Goal: Register for event/course

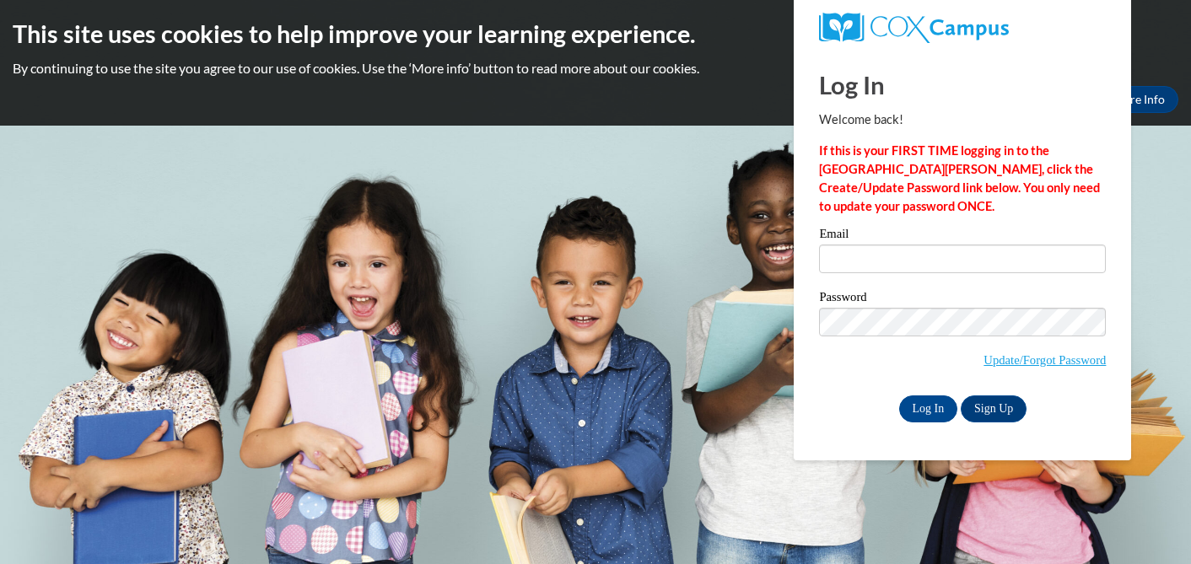
click at [938, 305] on label "Password" at bounding box center [962, 299] width 287 height 17
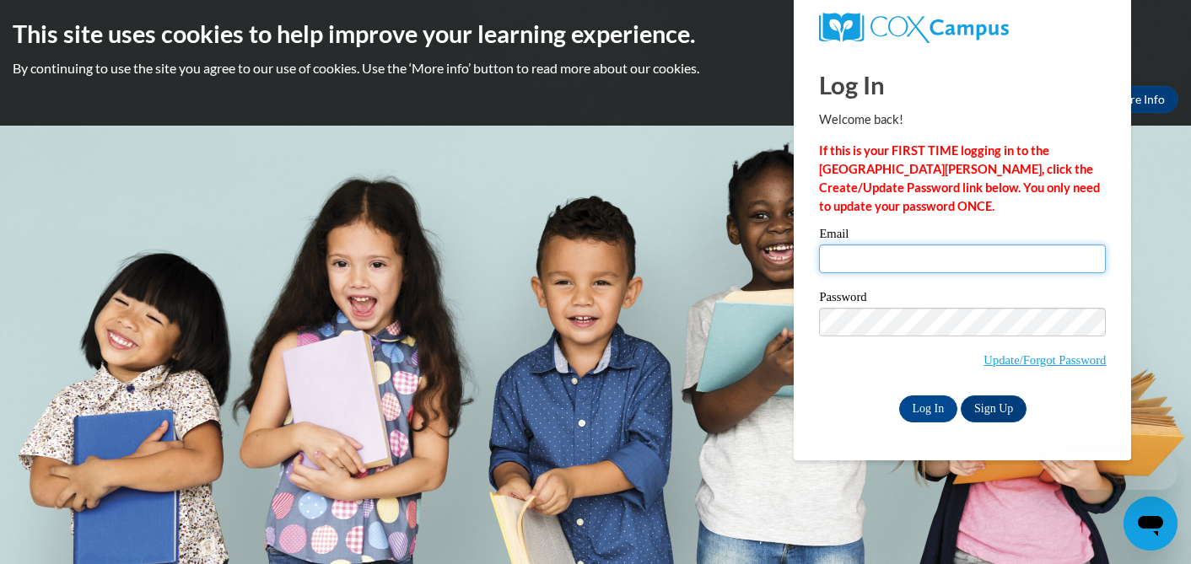
click at [914, 255] on input "Email" at bounding box center [962, 259] width 287 height 29
type input "shields.aly@bristol.k12.wi.us"
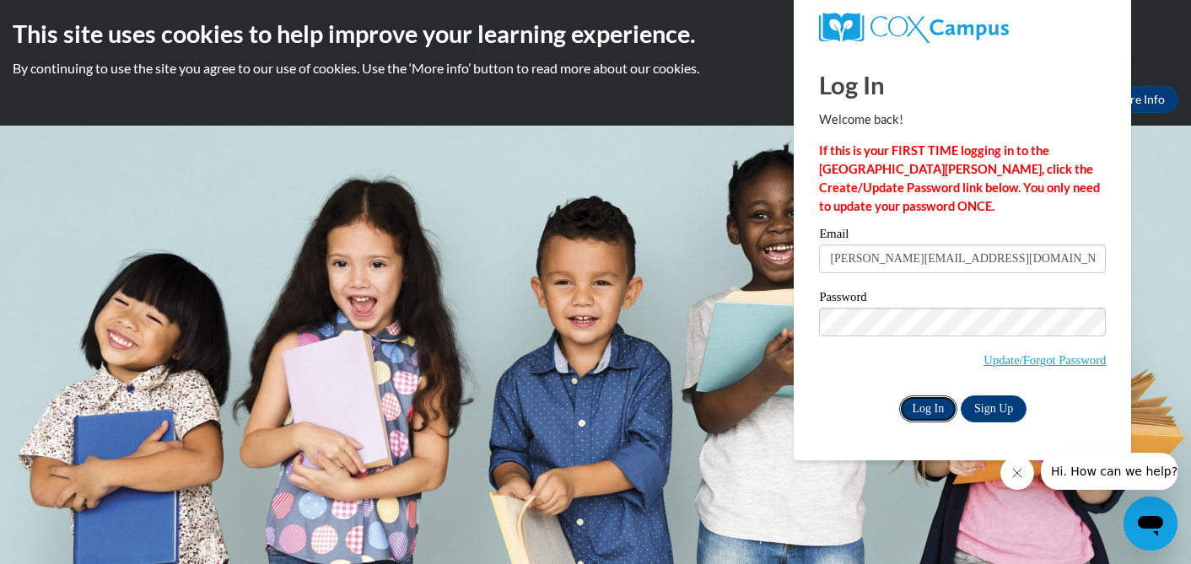
click at [928, 417] on input "Log In" at bounding box center [928, 409] width 59 height 27
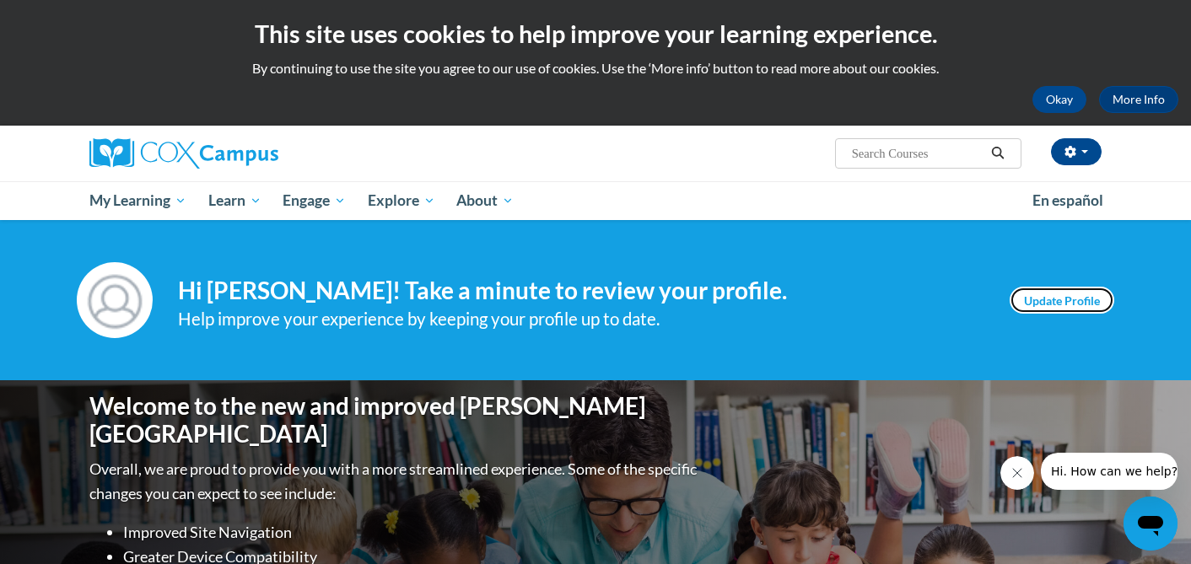
click at [1024, 295] on link "Update Profile" at bounding box center [1062, 300] width 105 height 27
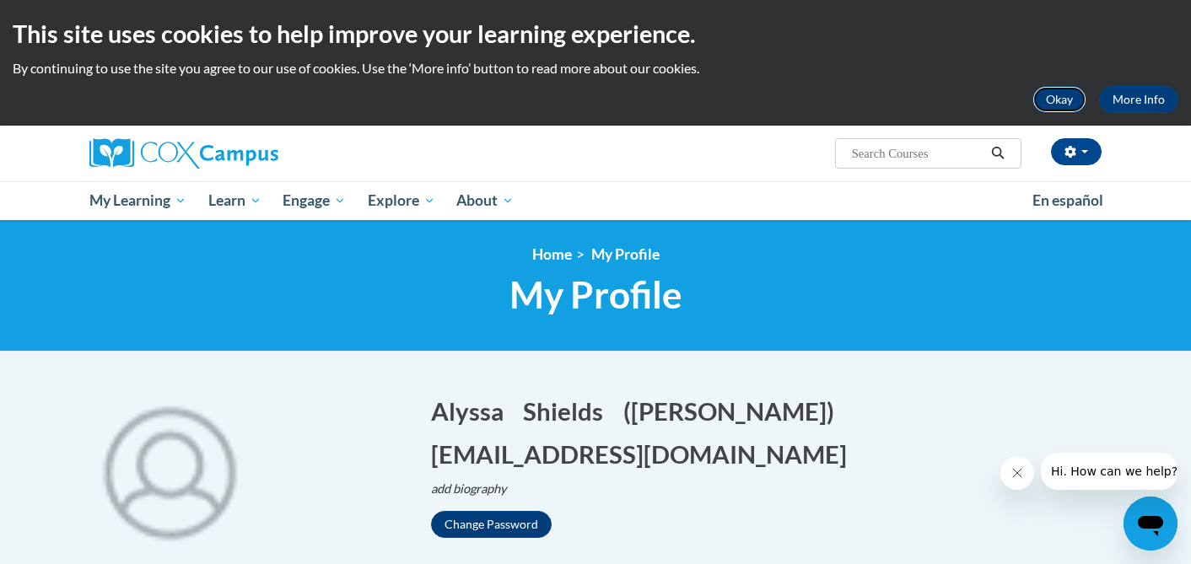
click at [1060, 95] on button "Okay" at bounding box center [1060, 99] width 54 height 27
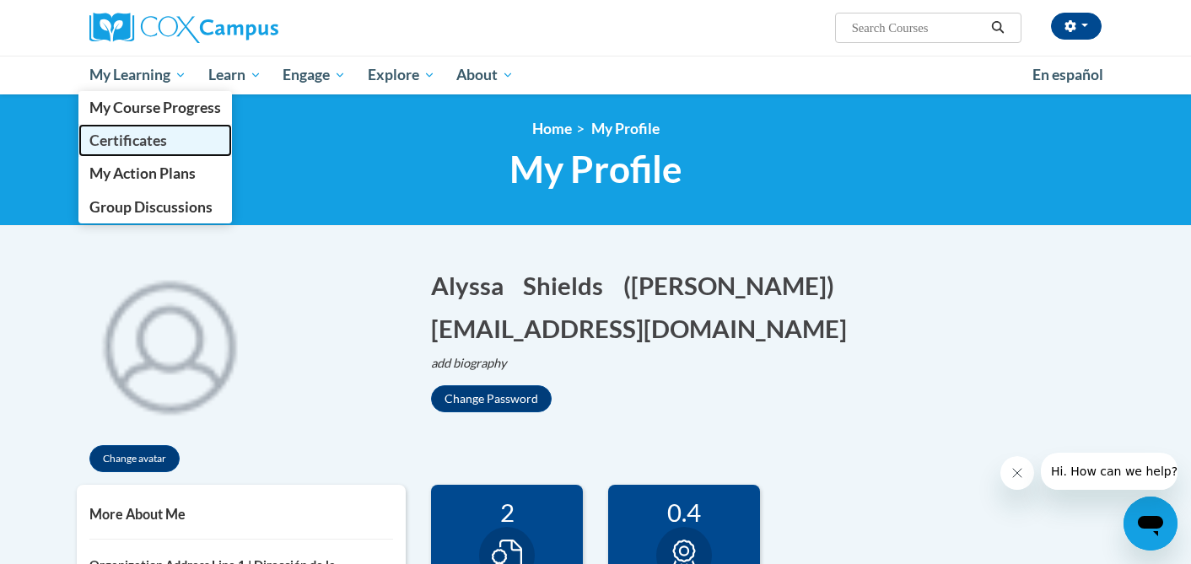
click at [160, 137] on span "Certificates" at bounding box center [128, 141] width 78 height 18
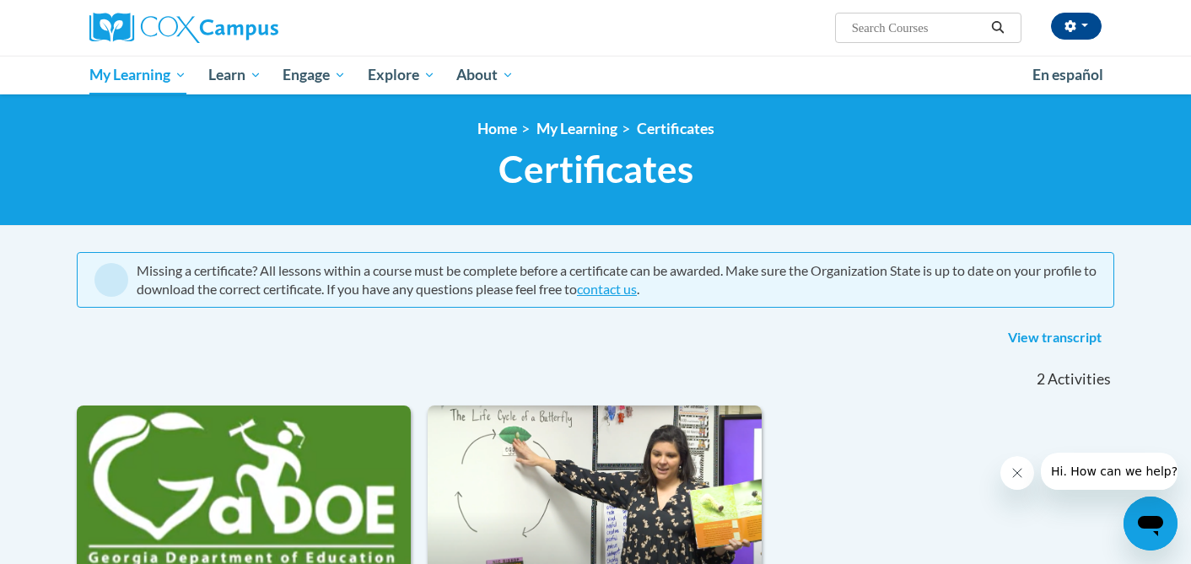
click at [946, 29] on input "Search..." at bounding box center [917, 28] width 135 height 20
type input "reading fluency"
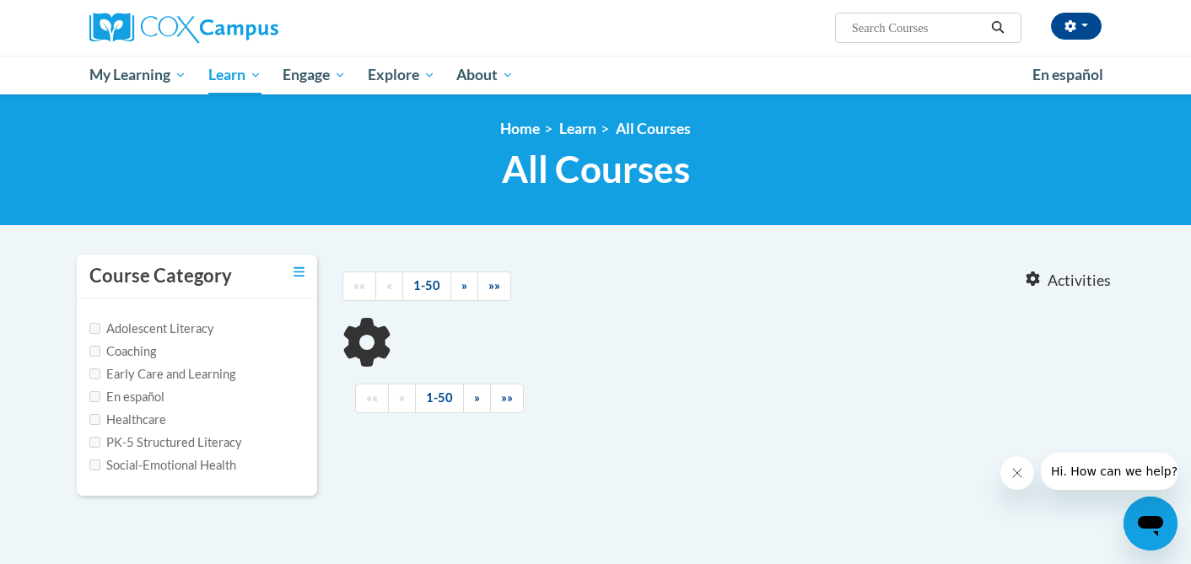
type input "reading fluency"
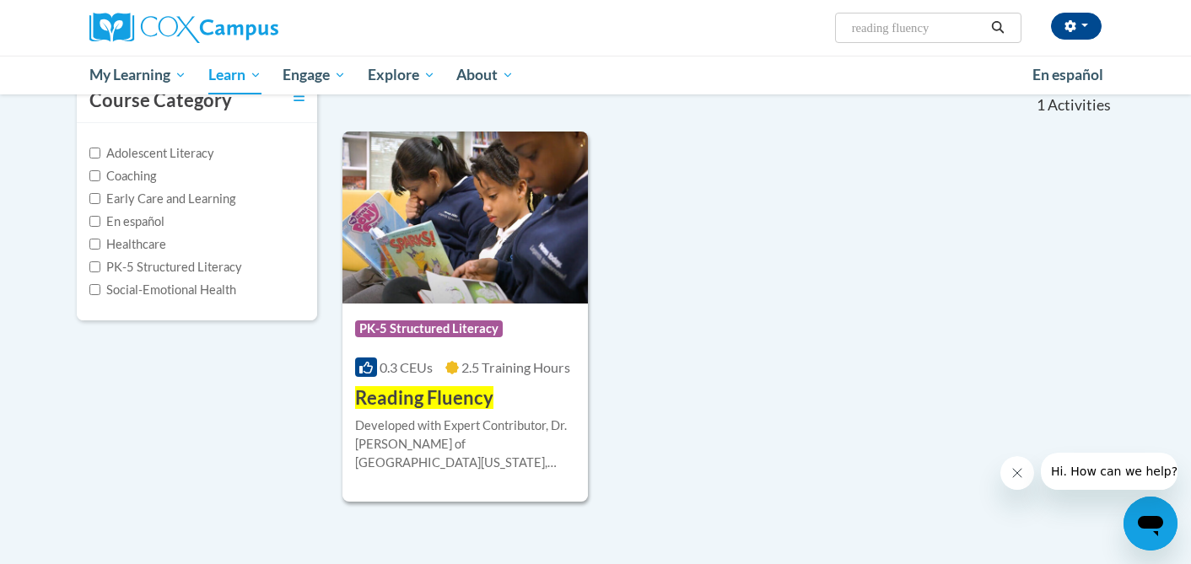
scroll to position [191, 0]
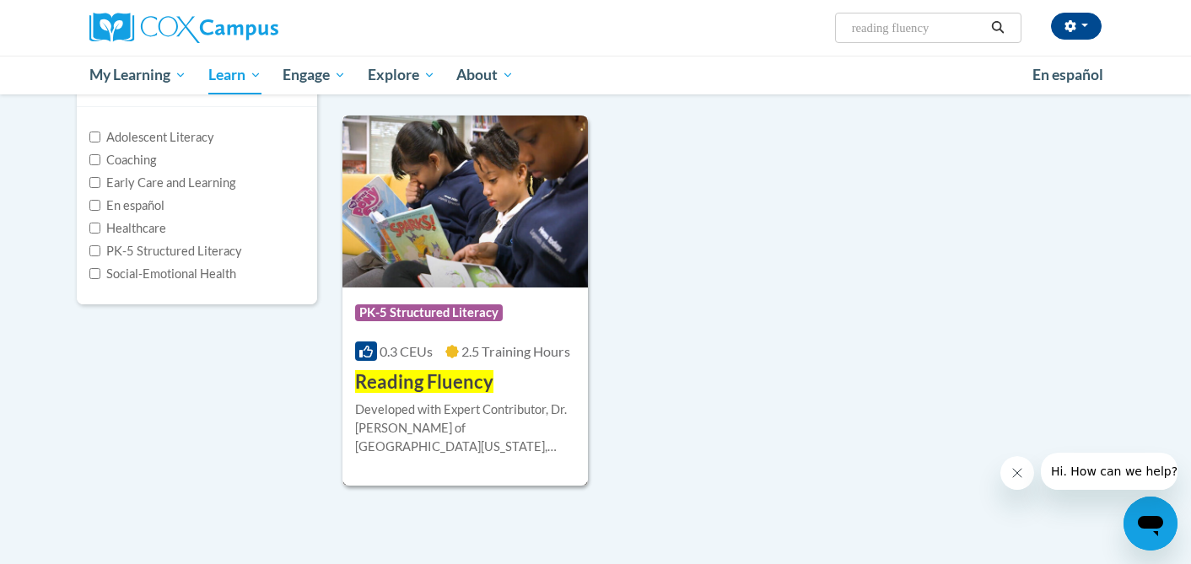
click at [489, 283] on img at bounding box center [464, 202] width 245 height 172
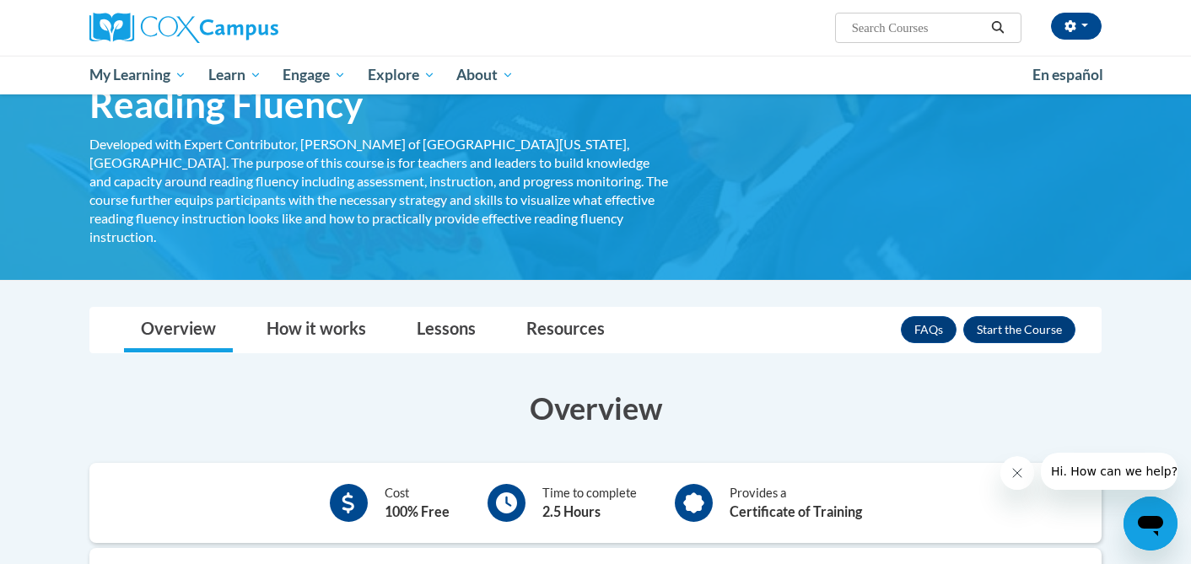
scroll to position [96, 0]
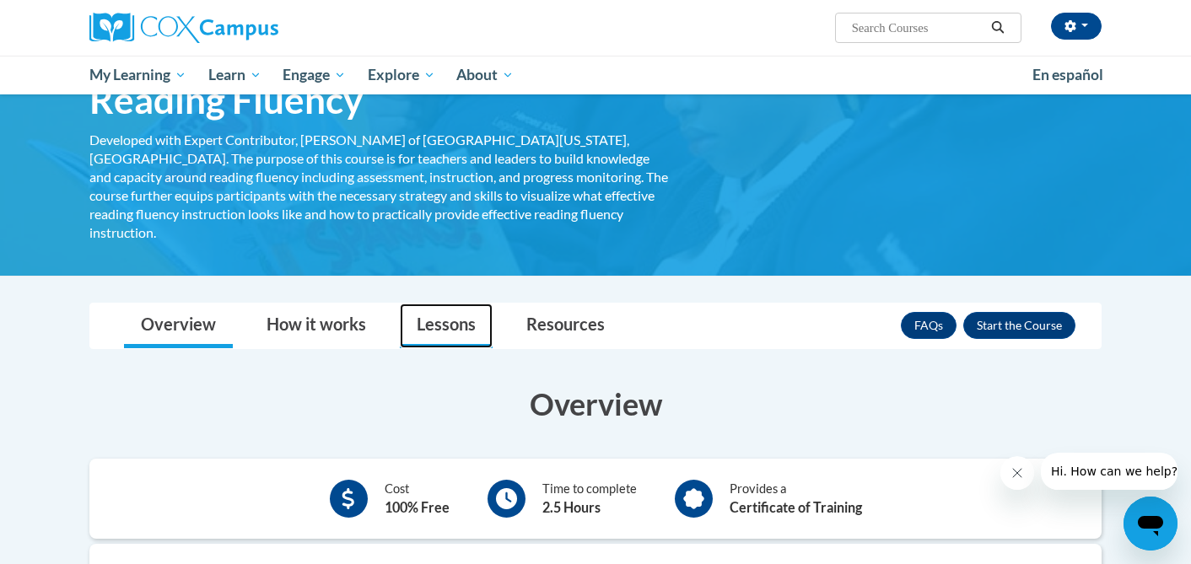
click at [444, 305] on link "Lessons" at bounding box center [446, 326] width 93 height 45
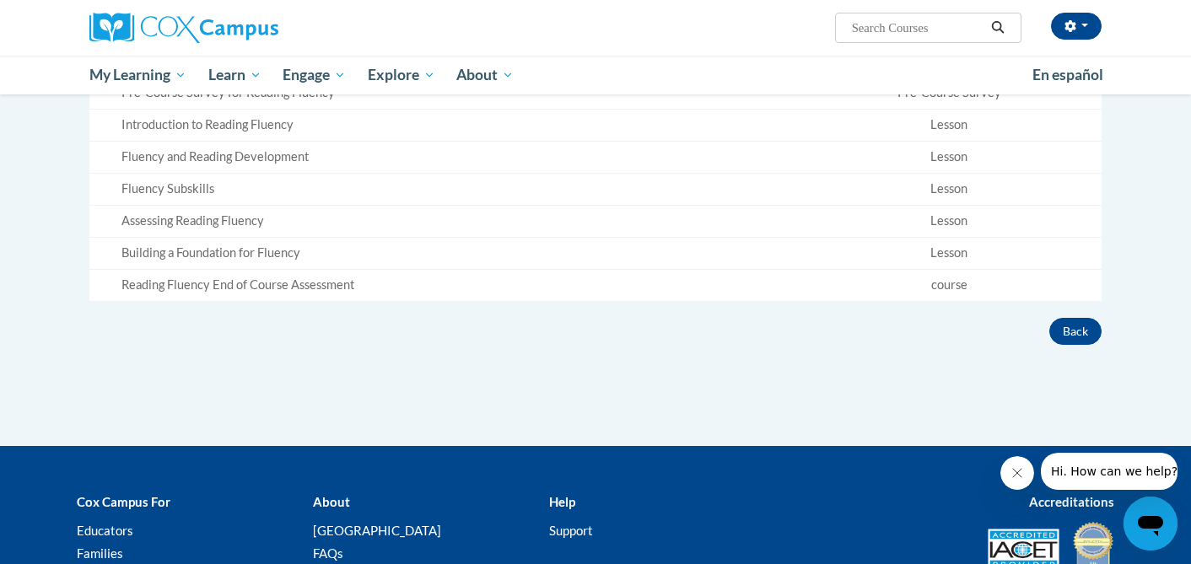
scroll to position [0, 0]
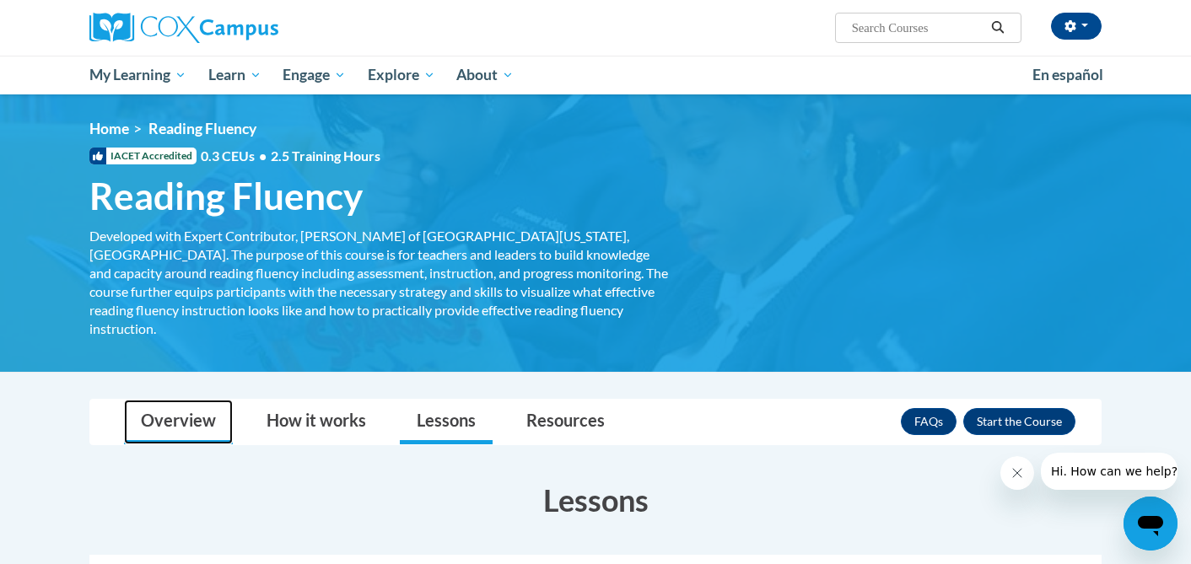
click at [181, 407] on link "Overview" at bounding box center [178, 422] width 109 height 45
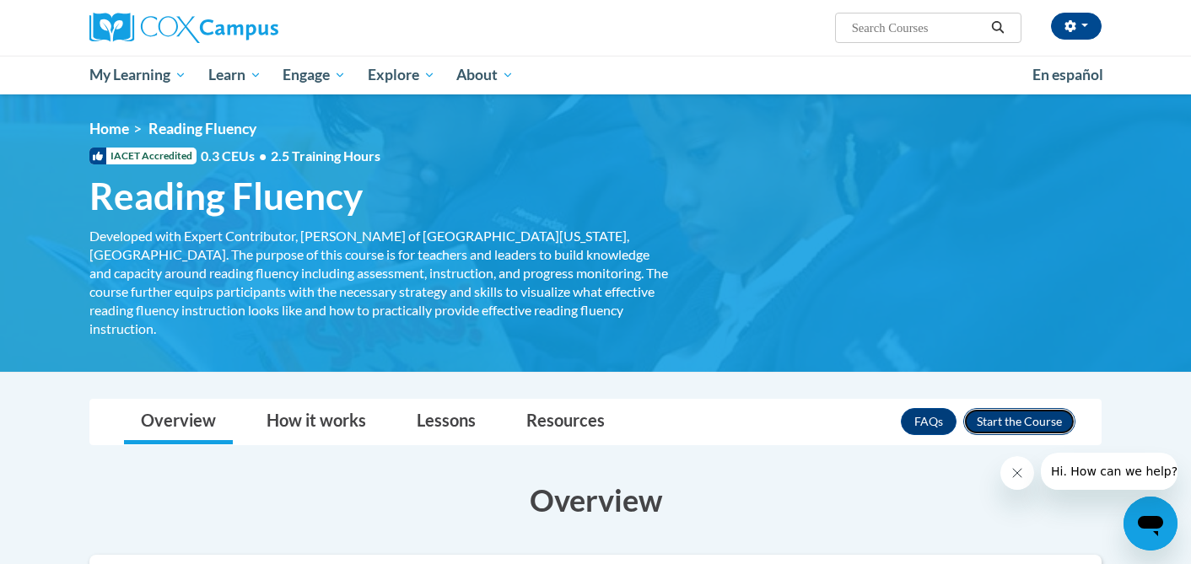
click at [1039, 408] on button "Enroll" at bounding box center [1019, 421] width 112 height 27
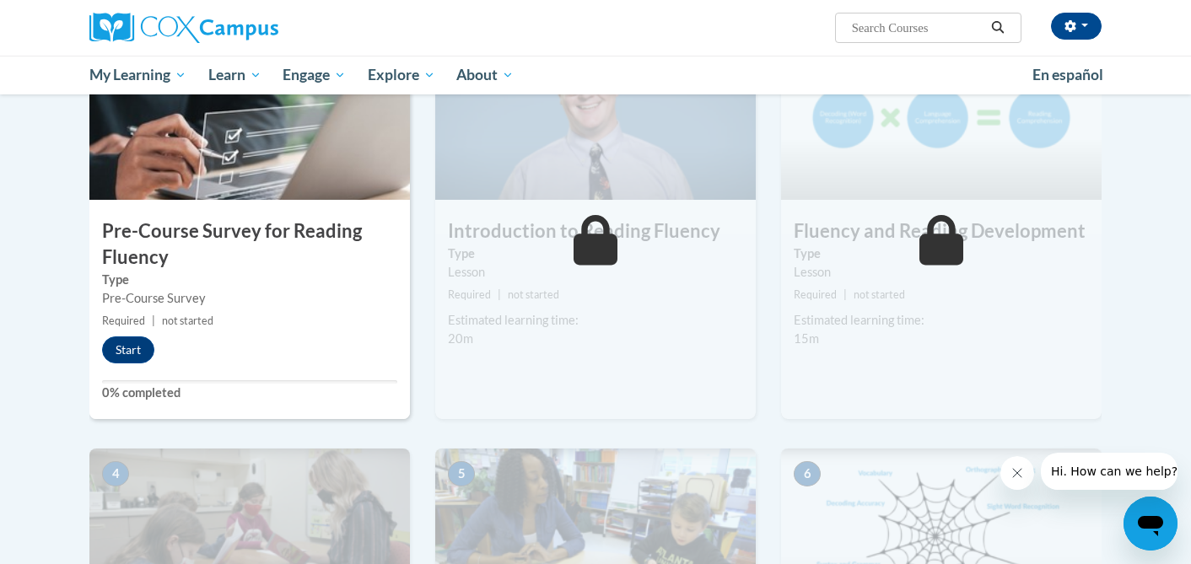
scroll to position [398, 0]
